Goal: Transaction & Acquisition: Purchase product/service

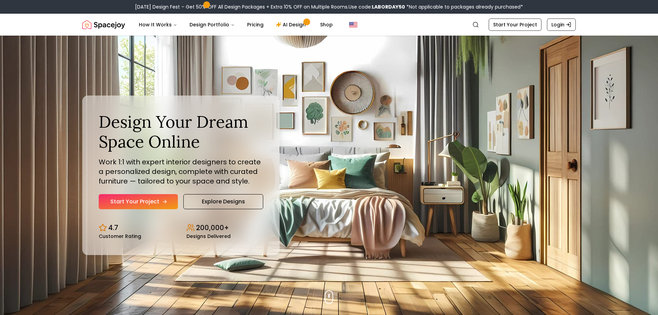
click at [149, 200] on link "Start Your Project" at bounding box center [138, 201] width 79 height 15
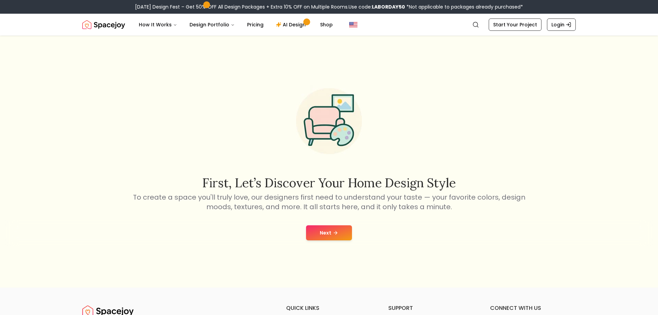
click at [332, 236] on button "Next" at bounding box center [329, 232] width 46 height 15
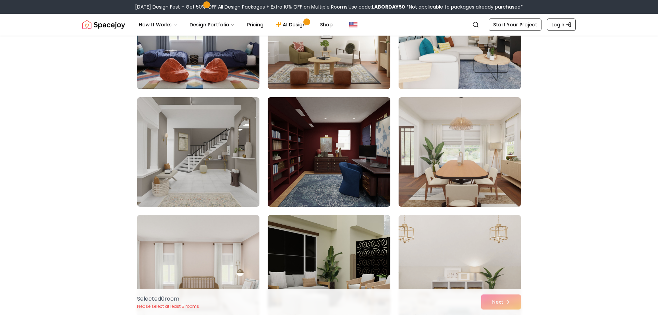
scroll to position [781, 0]
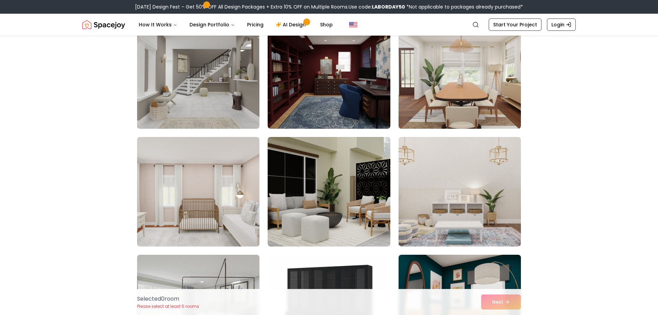
click at [191, 98] on img at bounding box center [198, 73] width 128 height 115
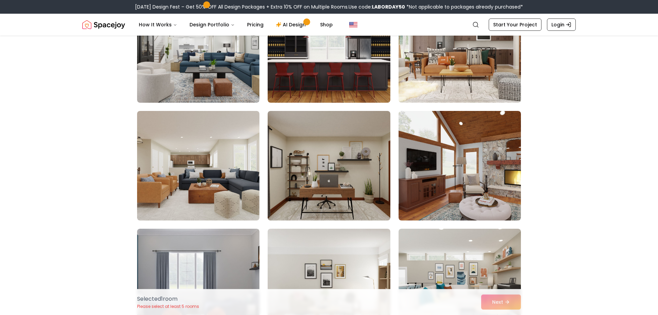
scroll to position [469, 0]
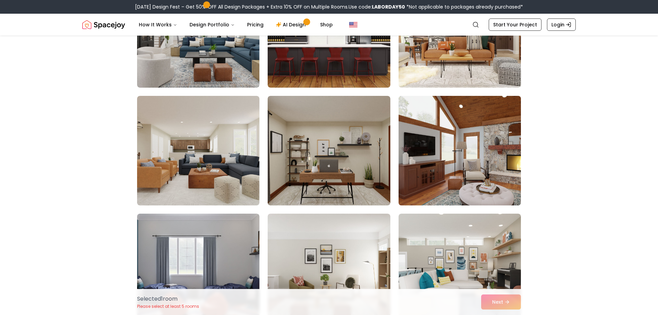
click at [445, 168] on img at bounding box center [459, 150] width 128 height 115
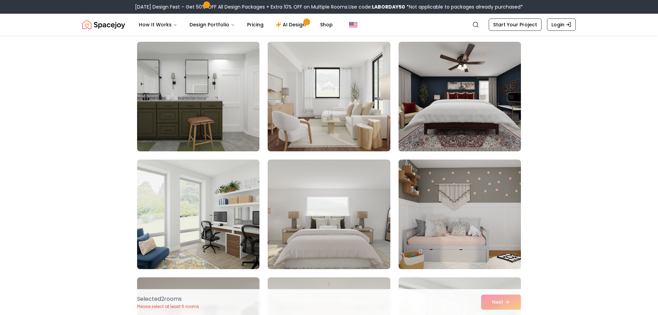
scroll to position [3008, 0]
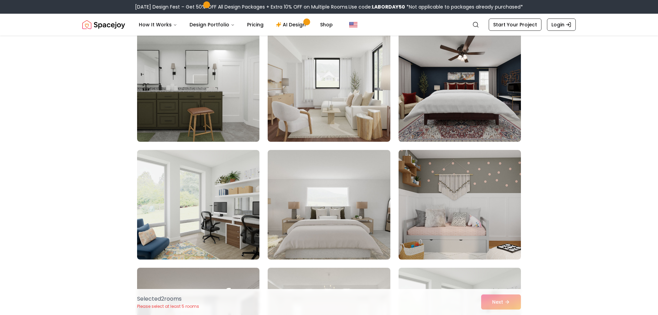
click at [451, 191] on img at bounding box center [460, 205] width 122 height 110
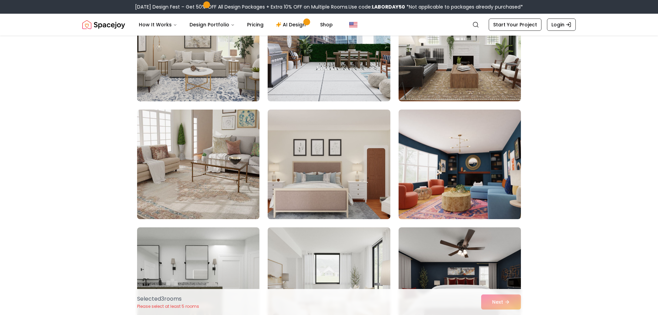
scroll to position [2930, 0]
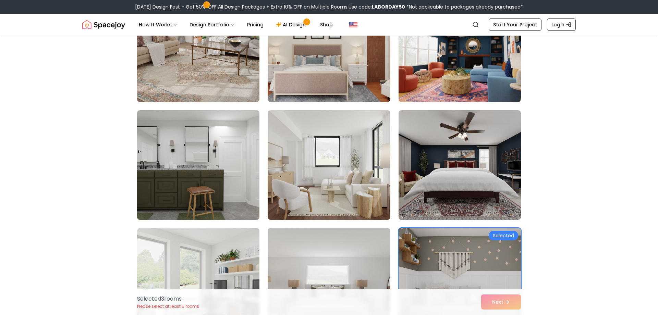
click at [192, 171] on img at bounding box center [198, 165] width 128 height 115
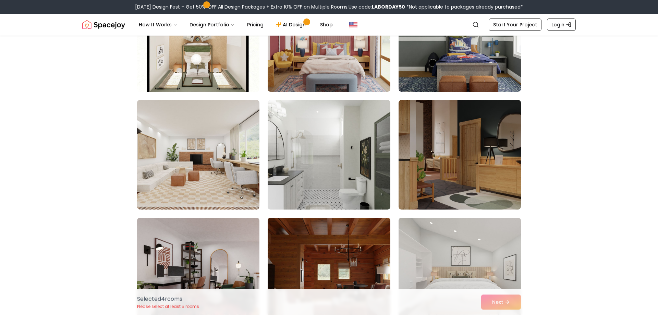
scroll to position [2227, 0]
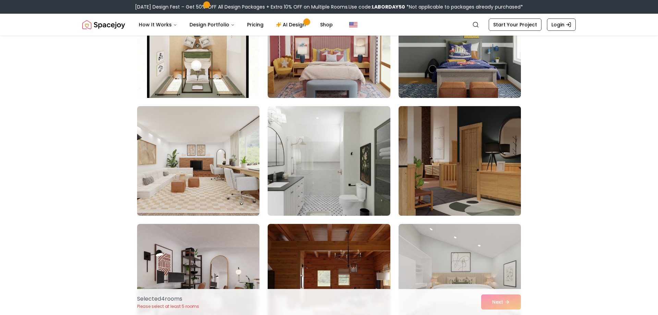
click at [482, 180] on img at bounding box center [459, 160] width 128 height 115
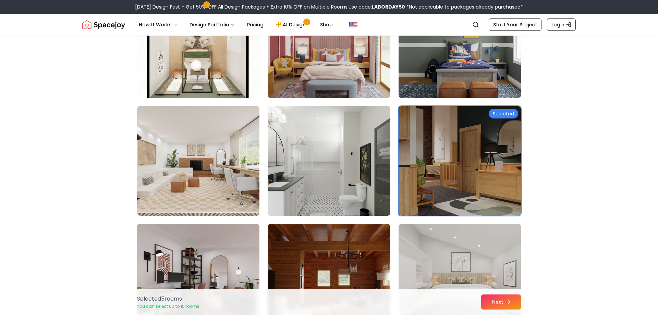
click at [503, 299] on button "Next" at bounding box center [501, 302] width 40 height 15
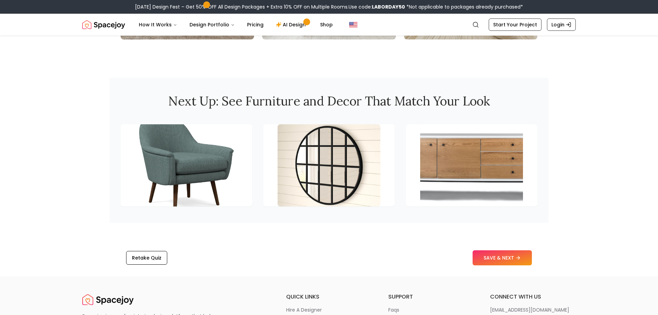
scroll to position [937, 0]
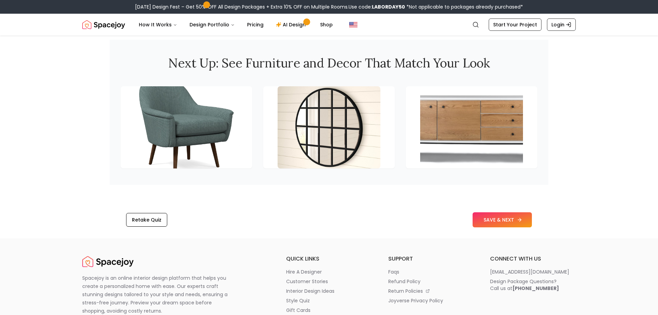
click at [511, 221] on button "SAVE & NEXT" at bounding box center [502, 219] width 59 height 15
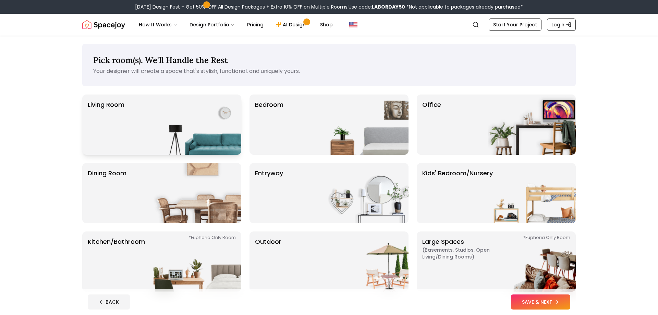
click at [205, 124] on img at bounding box center [198, 125] width 88 height 60
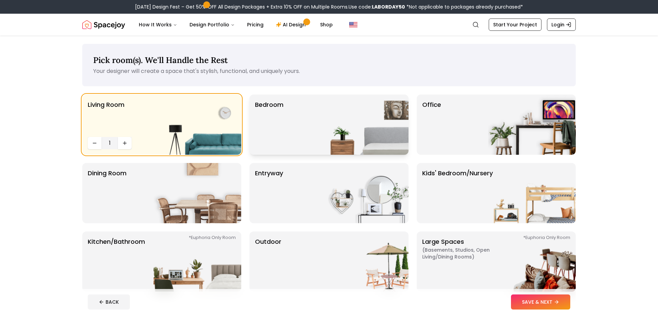
click at [343, 137] on img at bounding box center [365, 125] width 88 height 60
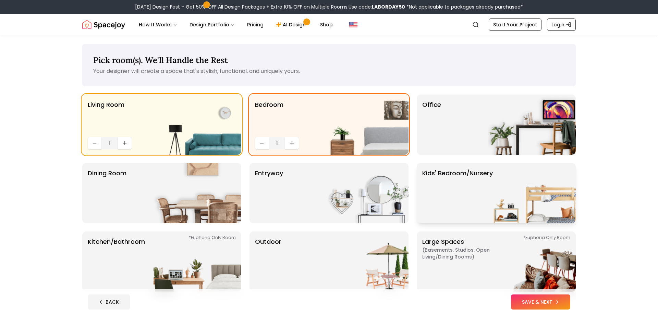
click at [468, 208] on p "Kids' Bedroom/Nursery" at bounding box center [457, 193] width 71 height 49
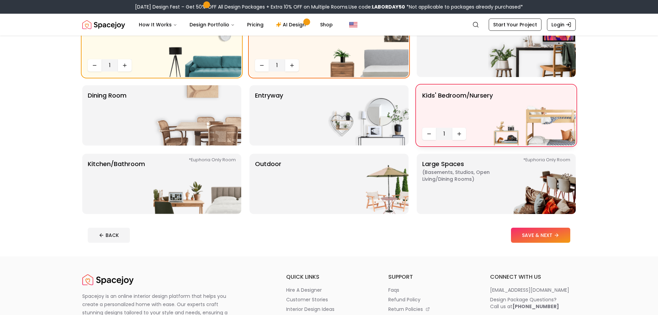
scroll to position [78, 0]
click at [194, 180] on img at bounding box center [198, 184] width 88 height 60
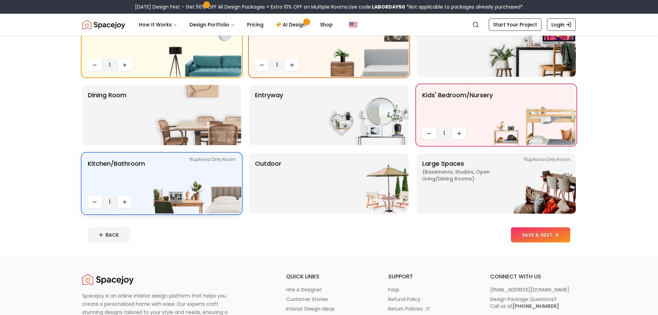
click at [215, 185] on img at bounding box center [198, 184] width 88 height 60
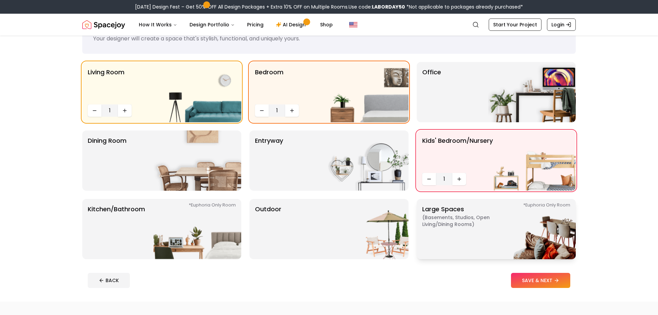
scroll to position [0, 0]
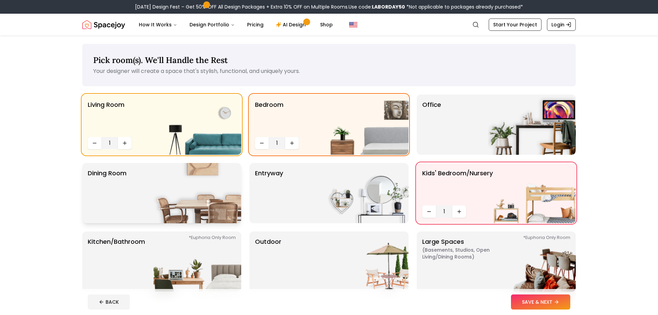
click at [208, 193] on img at bounding box center [198, 193] width 88 height 60
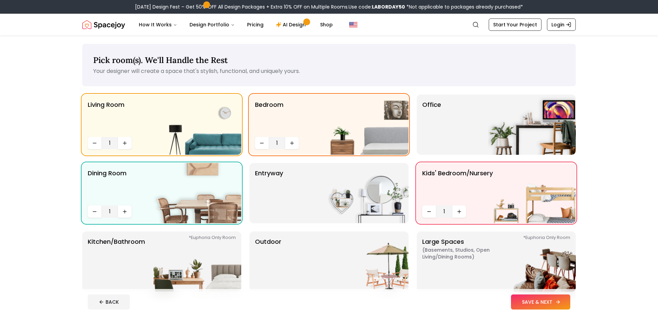
click at [550, 304] on button "SAVE & NEXT" at bounding box center [540, 302] width 59 height 15
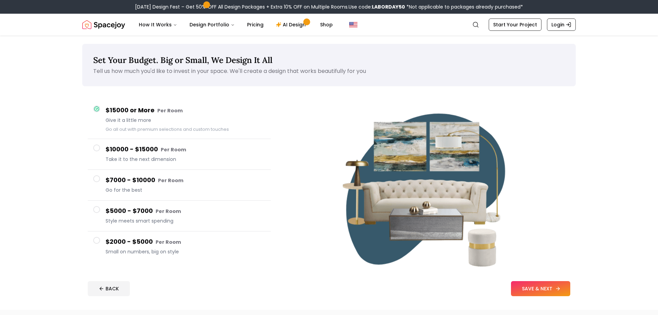
click at [543, 288] on button "SAVE & NEXT" at bounding box center [540, 288] width 59 height 15
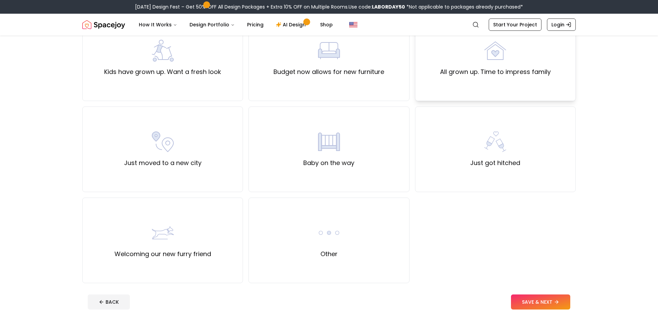
scroll to position [234, 0]
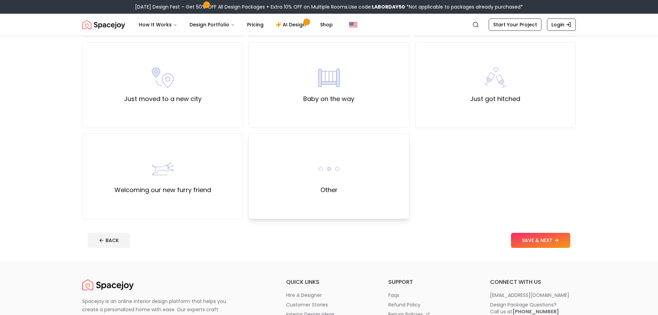
click at [341, 173] on div "Other" at bounding box center [328, 177] width 161 height 86
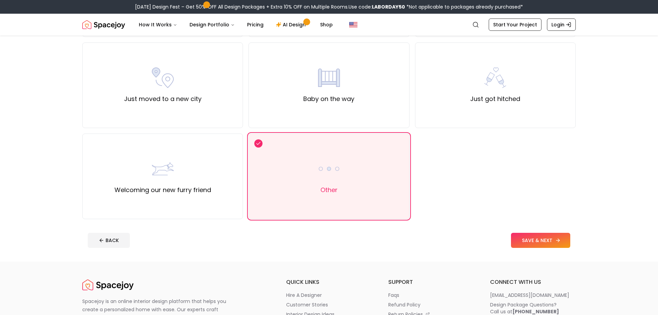
click at [555, 237] on button "SAVE & NEXT" at bounding box center [540, 240] width 59 height 15
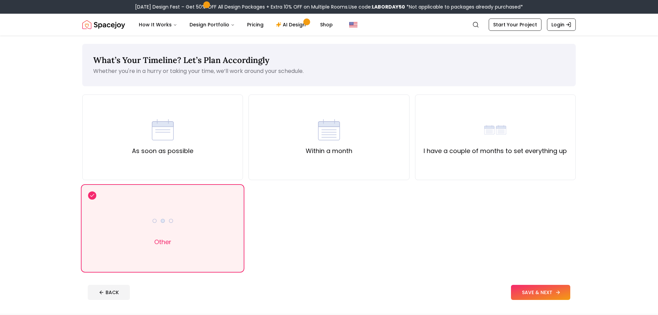
click at [558, 285] on button "SAVE & NEXT" at bounding box center [540, 292] width 59 height 15
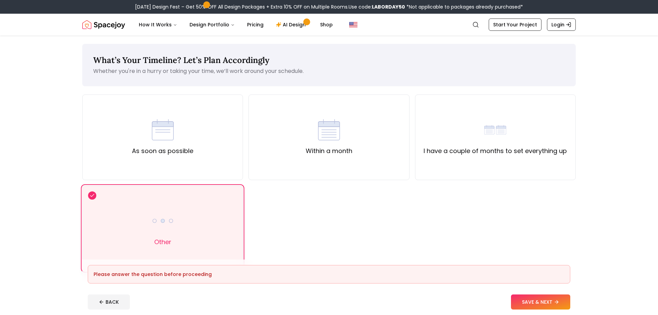
click at [186, 231] on div "Other" at bounding box center [162, 229] width 161 height 86
click at [105, 198] on div "Other" at bounding box center [162, 229] width 161 height 86
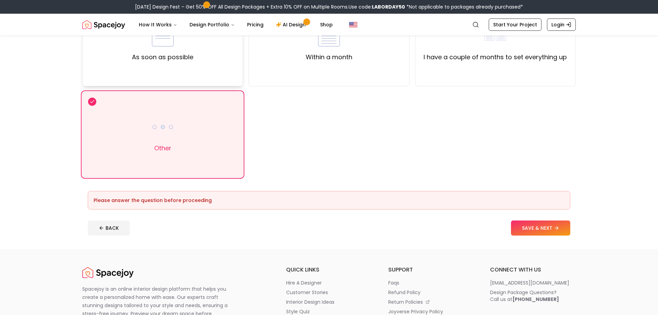
scroll to position [117, 0]
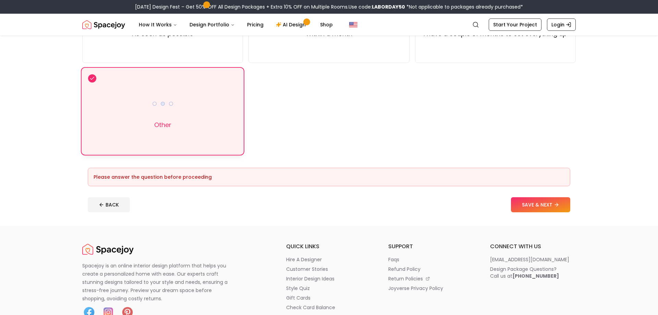
click at [157, 138] on div "Other" at bounding box center [162, 112] width 161 height 86
click at [93, 80] on icon at bounding box center [91, 78] width 5 height 8
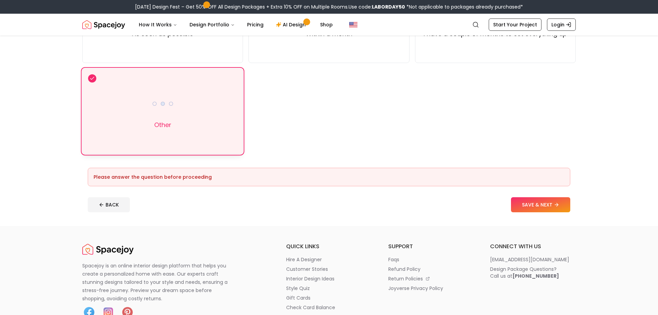
click at [93, 80] on icon at bounding box center [91, 78] width 5 height 8
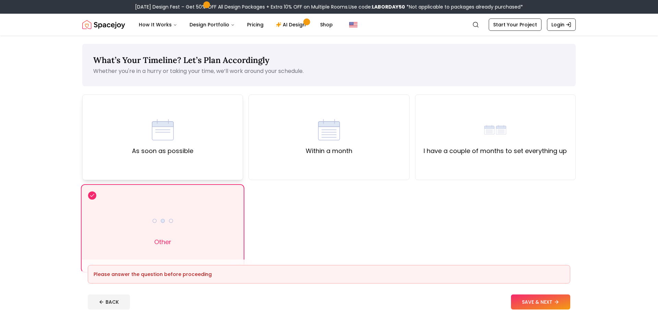
click at [221, 122] on div "As soon as possible" at bounding box center [162, 138] width 161 height 86
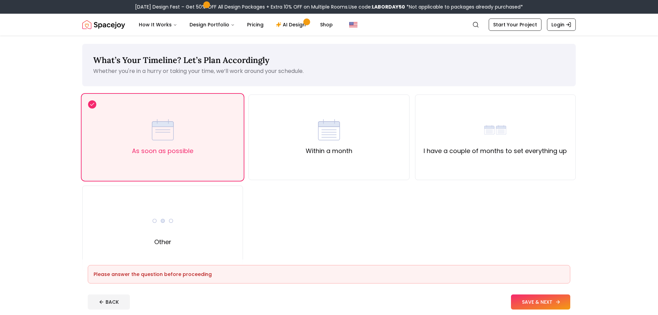
click at [539, 299] on button "SAVE & NEXT" at bounding box center [540, 302] width 59 height 15
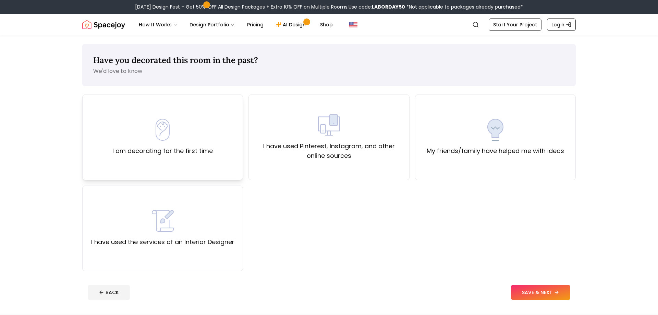
click at [228, 158] on div "I am decorating for the first time" at bounding box center [162, 138] width 161 height 86
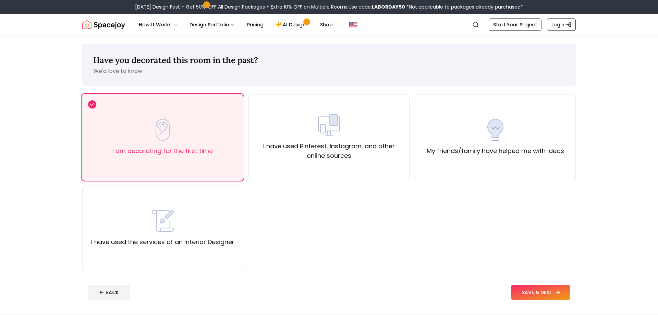
click at [532, 289] on button "SAVE & NEXT" at bounding box center [540, 292] width 59 height 15
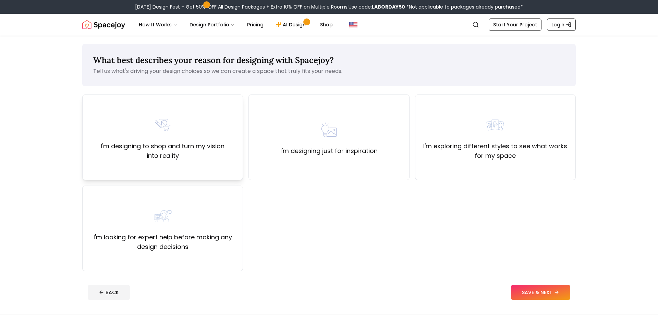
click at [220, 154] on label "I'm designing to shop and turn my vision into reality" at bounding box center [162, 151] width 149 height 19
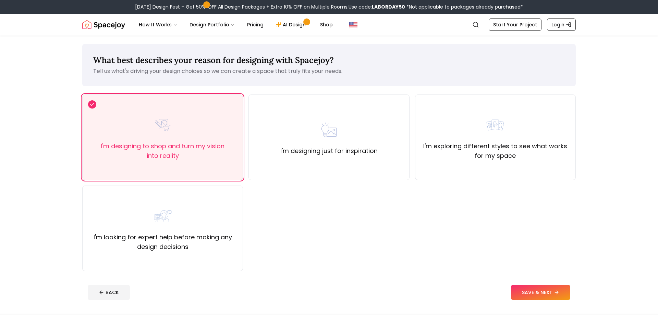
click at [553, 282] on footer "BACK SAVE & NEXT" at bounding box center [328, 293] width 493 height 26
click at [553, 289] on button "SAVE & NEXT" at bounding box center [540, 292] width 59 height 15
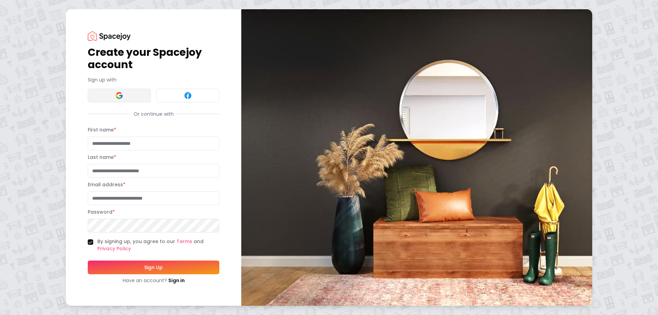
click at [131, 100] on button at bounding box center [119, 96] width 63 height 14
